Goal: Task Accomplishment & Management: Use online tool/utility

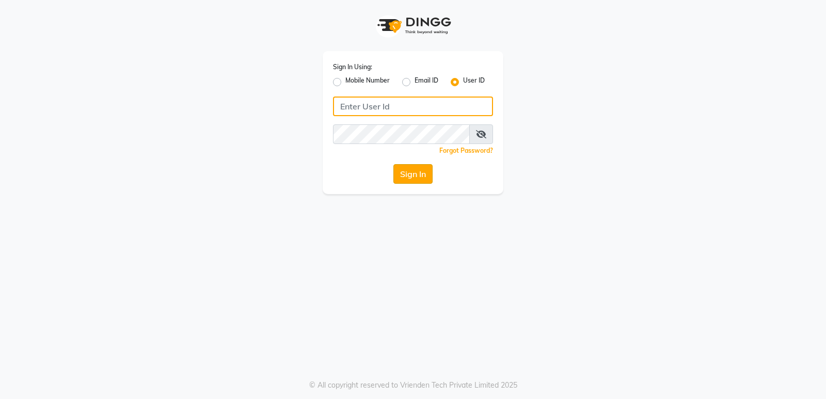
type input "Thebfs01"
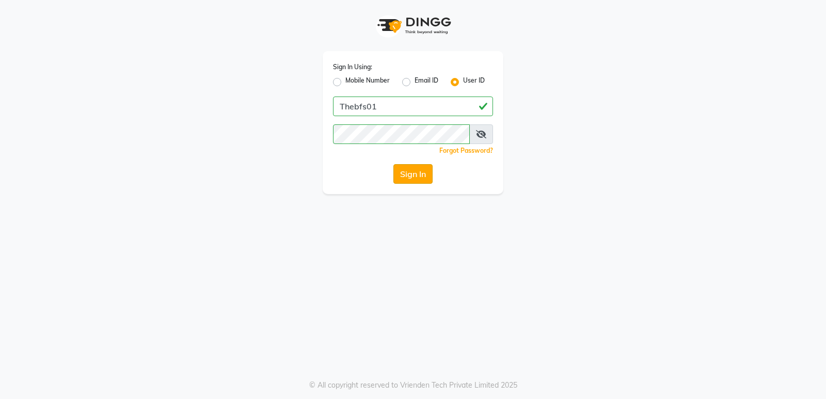
click at [417, 181] on button "Sign In" at bounding box center [412, 174] width 39 height 20
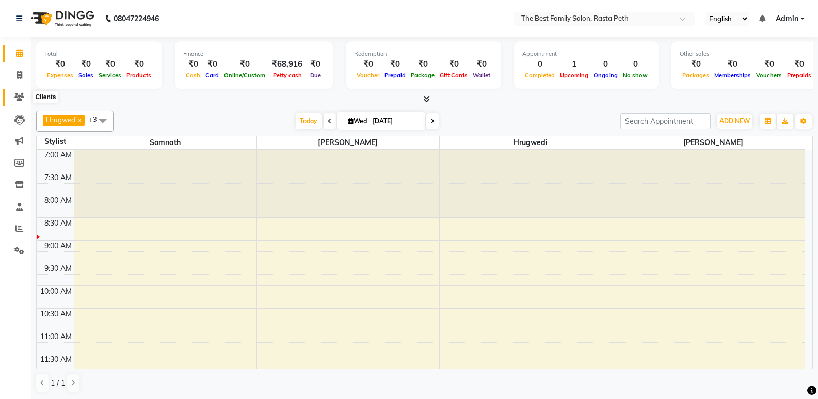
click at [20, 99] on icon at bounding box center [19, 97] width 10 height 8
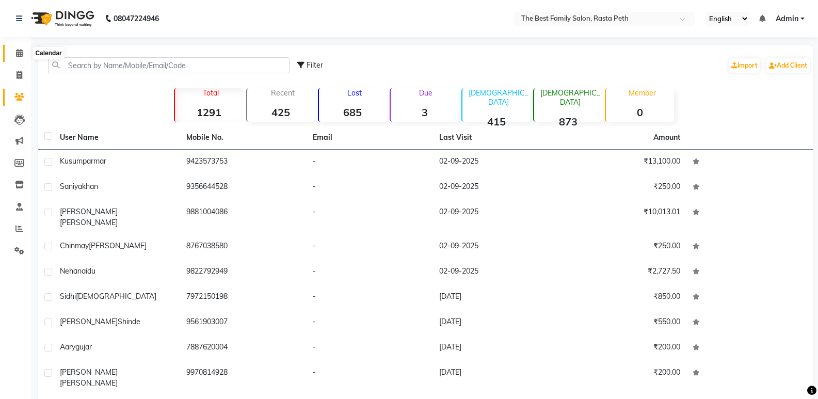
click at [18, 54] on icon at bounding box center [19, 53] width 7 height 8
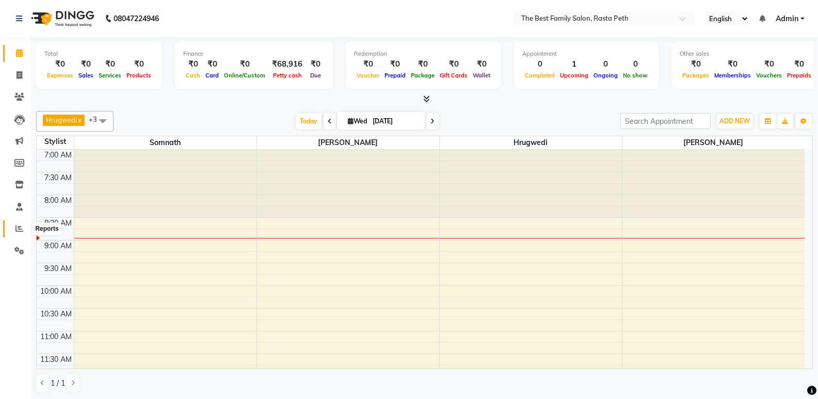
click at [23, 230] on icon at bounding box center [19, 229] width 8 height 8
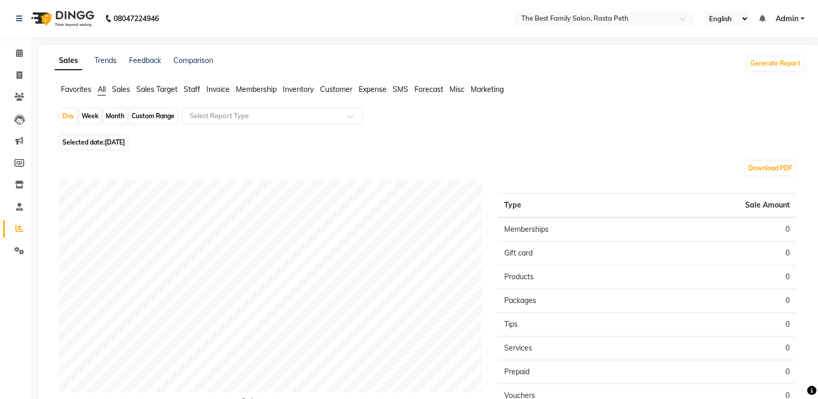
click at [91, 113] on div "Week" at bounding box center [90, 116] width 22 height 14
select select "9"
select select "2025"
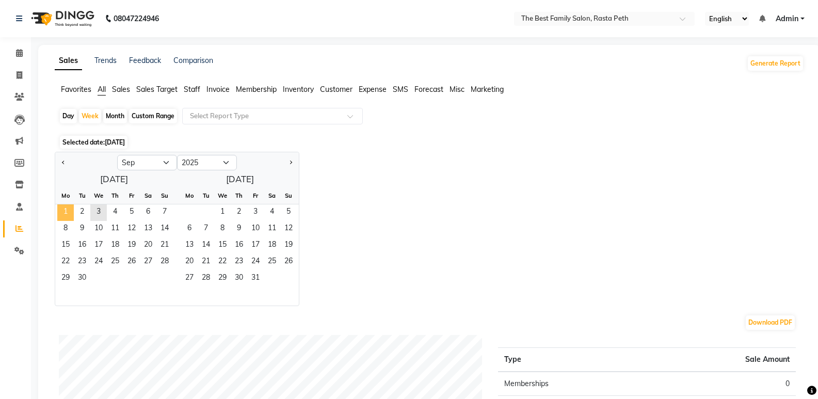
click at [65, 211] on span "1" at bounding box center [65, 212] width 17 height 17
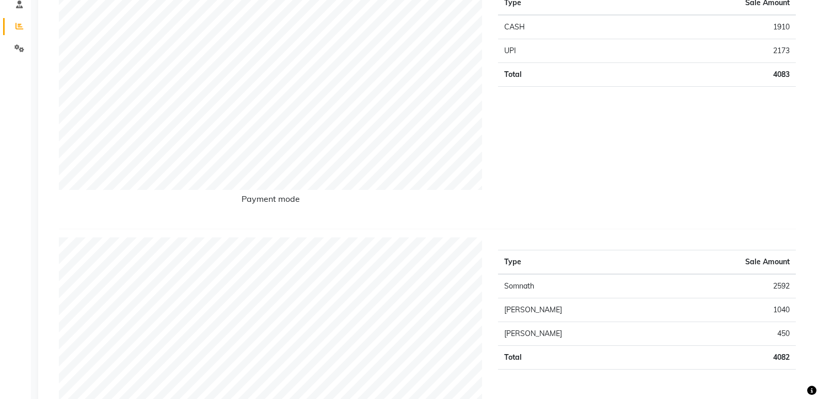
scroll to position [204, 0]
